Goal: Information Seeking & Learning: Find specific fact

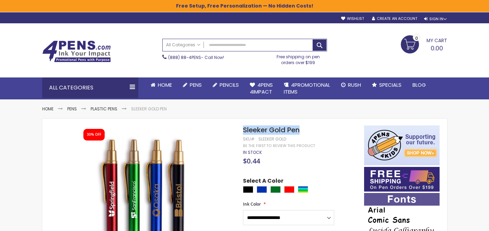
drag, startPoint x: 303, startPoint y: 131, endPoint x: 243, endPoint y: 131, distance: 59.7
click at [243, 131] on h1 "Sleeker Gold Pen" at bounding box center [300, 130] width 114 height 9
copy span "Sleeker Gold Pen"
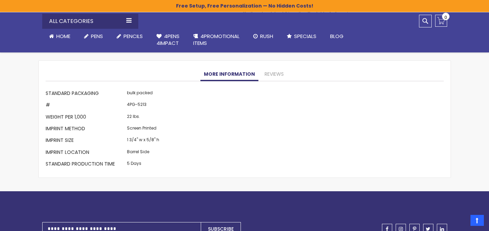
scroll to position [590, 0]
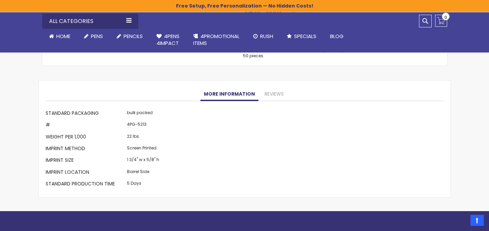
click at [140, 121] on td "4PG-5213" at bounding box center [143, 126] width 36 height 12
copy td "5213"
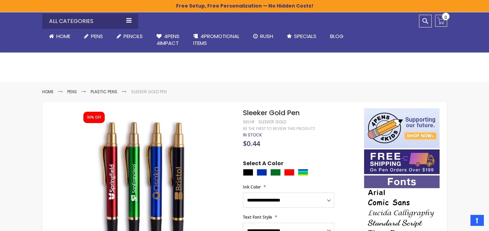
scroll to position [0, 0]
